Goal: Task Accomplishment & Management: Use online tool/utility

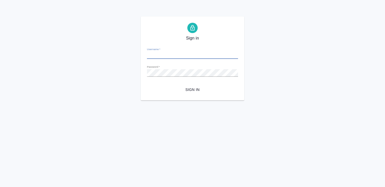
type input "k.kritskaya@awatera.com"
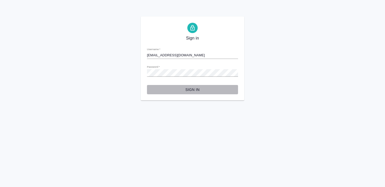
click at [190, 90] on span "Sign in" at bounding box center [192, 90] width 83 height 6
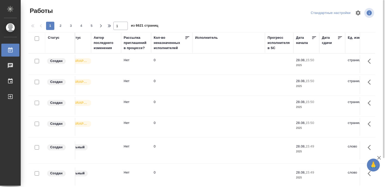
scroll to position [0, 227]
click at [208, 35] on div "Исполнитель" at bounding box center [205, 37] width 23 height 5
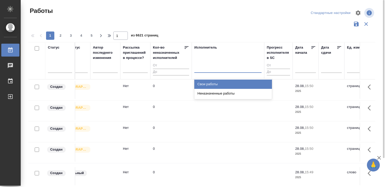
click at [199, 67] on div at bounding box center [227, 68] width 67 height 8
click at [205, 82] on div "Свои работы" at bounding box center [233, 84] width 78 height 9
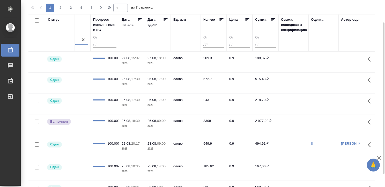
scroll to position [0, 402]
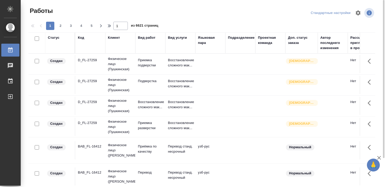
click at [82, 36] on div "Код" at bounding box center [81, 37] width 6 height 5
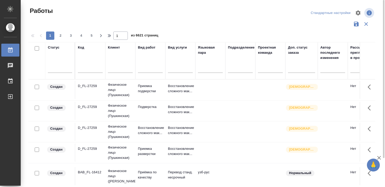
drag, startPoint x: 80, startPoint y: 35, endPoint x: 84, endPoint y: 69, distance: 33.9
click at [84, 69] on div "Работы Стандартные настройки 1 2 3 4 5 1 из 6621 страниц Статус Код Клиент Вид …" at bounding box center [204, 115] width 357 height 231
click at [84, 69] on input "text" at bounding box center [90, 69] width 25 height 6
type input "Ы"
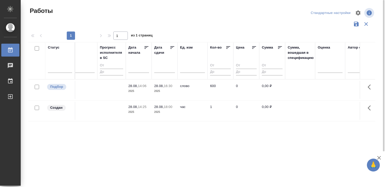
scroll to position [0, 395]
type input "S_T-OP-C-24943"
click at [305, 85] on td at bounding box center [299, 90] width 30 height 18
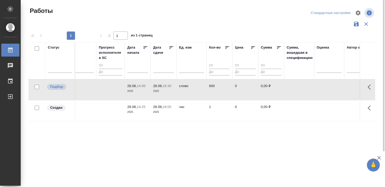
click at [305, 85] on td at bounding box center [299, 90] width 30 height 18
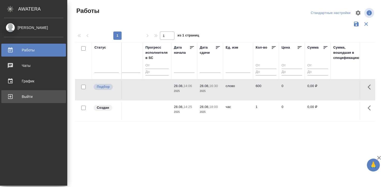
click at [9, 99] on div "Выйти" at bounding box center [34, 97] width 60 height 8
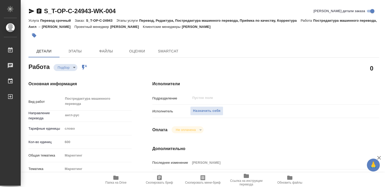
type textarea "x"
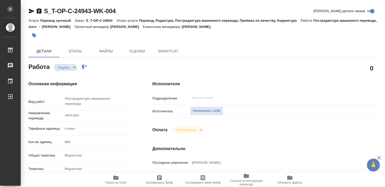
type textarea "x"
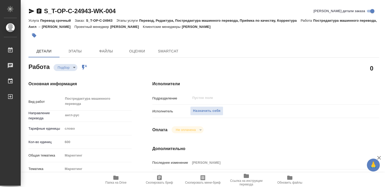
type textarea "x"
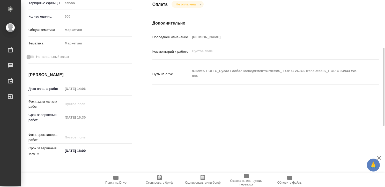
scroll to position [126, 0]
type textarea "x"
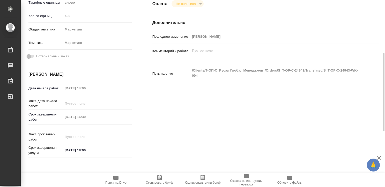
type textarea "x"
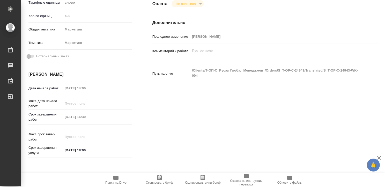
type textarea "x"
